Goal: Task Accomplishment & Management: Manage account settings

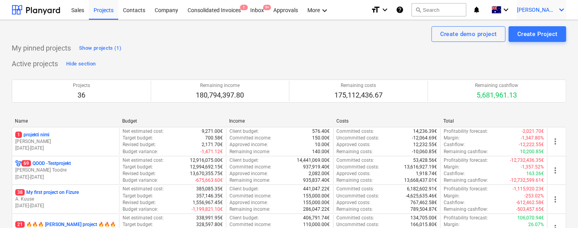
click at [556, 10] on div "[PERSON_NAME] keyboard_arrow_down" at bounding box center [541, 10] width 49 height 20
click at [536, 46] on div "Log out" at bounding box center [543, 43] width 47 height 13
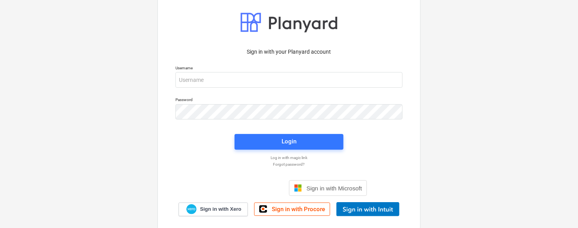
click at [255, 88] on div "Username" at bounding box center [289, 77] width 237 height 32
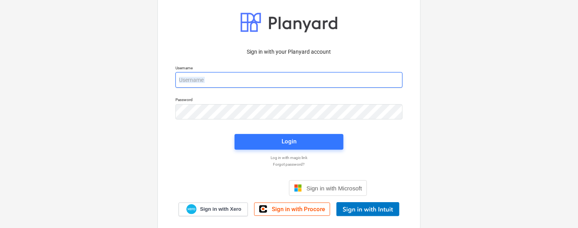
click at [255, 83] on input "email" at bounding box center [289, 80] width 227 height 16
type input "[PERSON_NAME][EMAIL_ADDRESS][DOMAIN_NAME]"
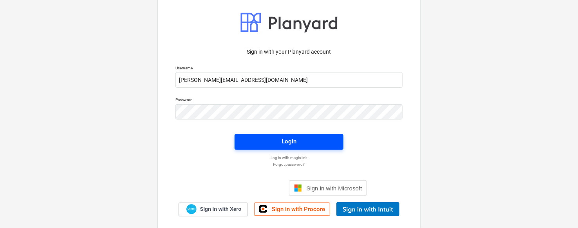
click at [256, 145] on span "Login" at bounding box center [289, 141] width 90 height 10
